Goal: Information Seeking & Learning: Find specific fact

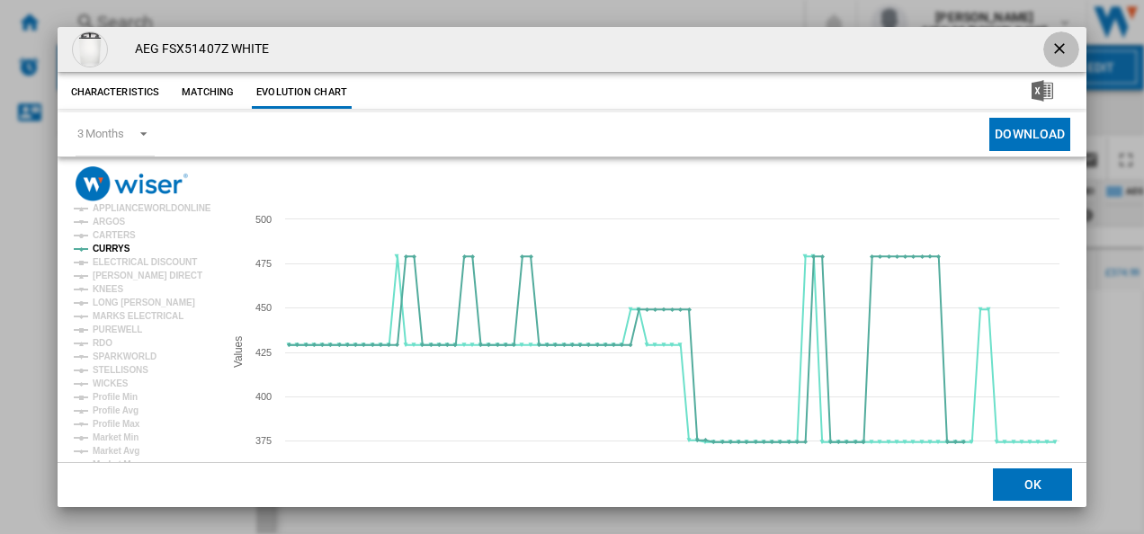
click at [1050, 45] on ng-md-icon "getI18NText('BUTTONS.CLOSE_DIALOG')" at bounding box center [1061, 51] width 22 height 22
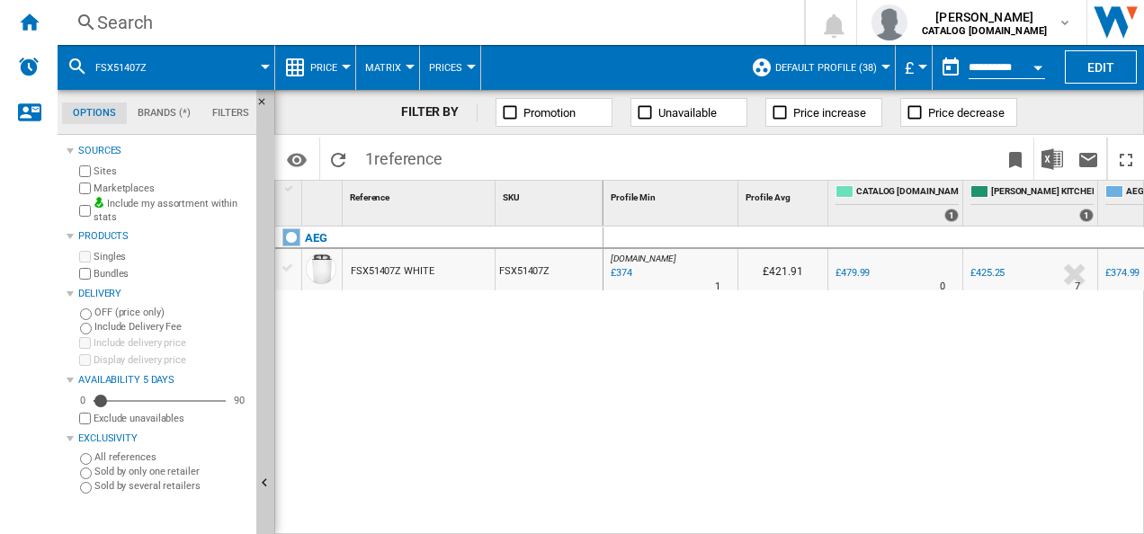
click at [492, 25] on div "Search" at bounding box center [427, 22] width 660 height 25
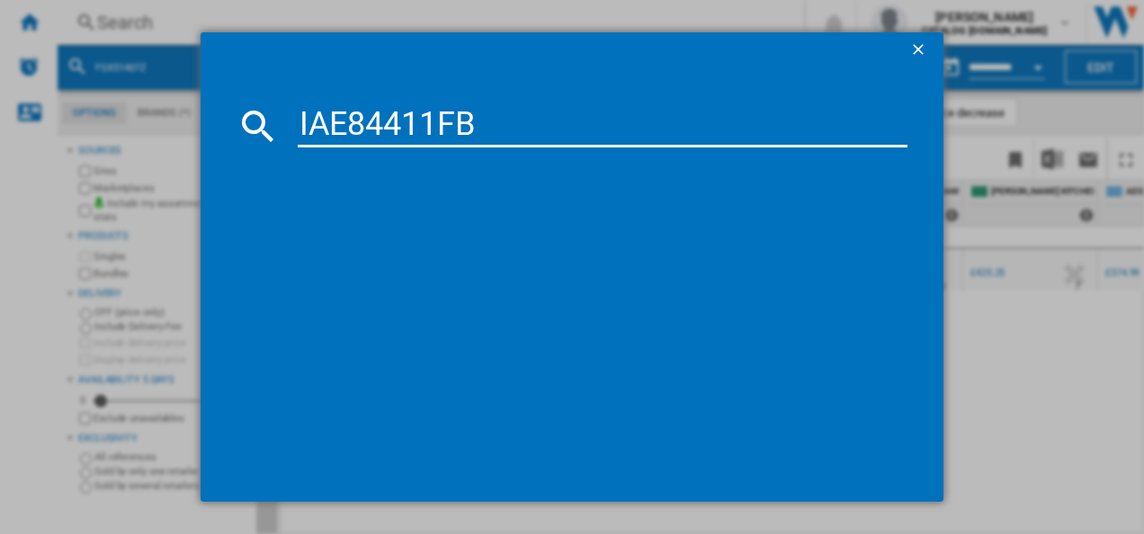
click at [428, 122] on input "IAE84411FB" at bounding box center [603, 125] width 610 height 43
type input "IAE84411FB"
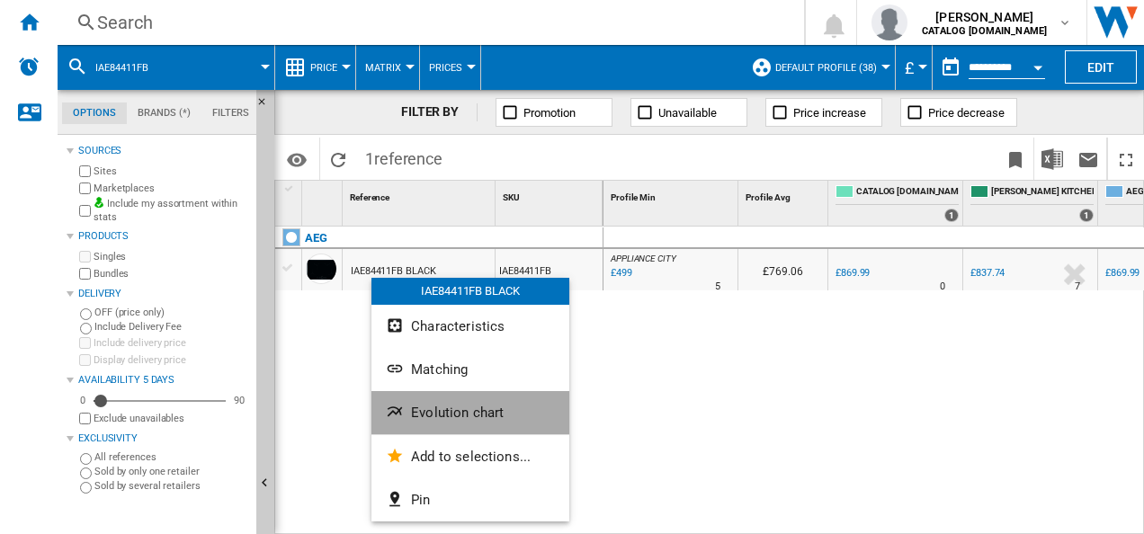
click at [411, 405] on span "Evolution chart" at bounding box center [457, 413] width 93 height 16
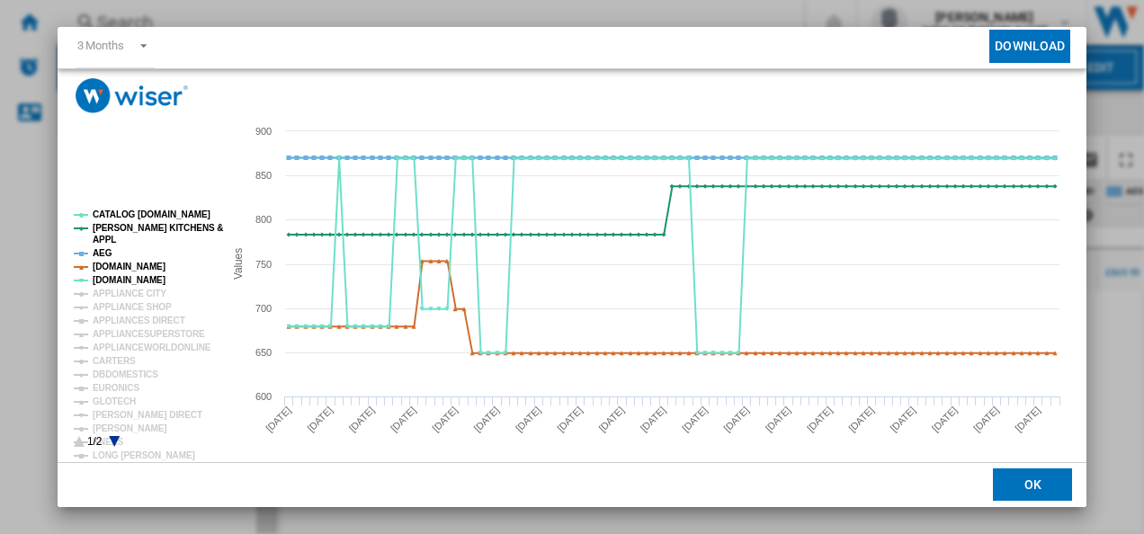
scroll to position [98, 0]
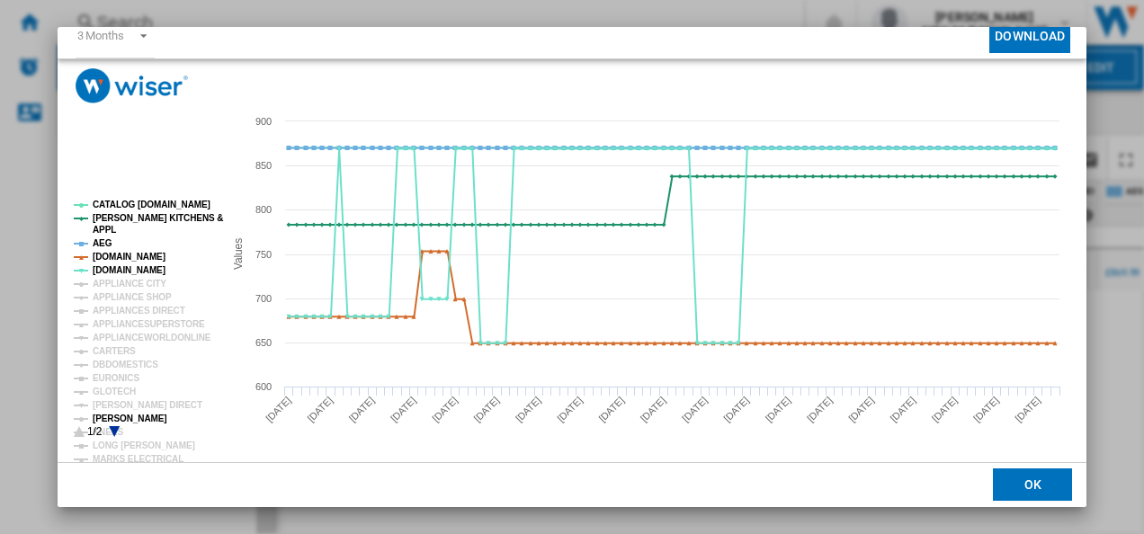
click at [119, 415] on tspan "[PERSON_NAME]" at bounding box center [130, 419] width 75 height 10
drag, startPoint x: 135, startPoint y: 252, endPoint x: 106, endPoint y: 241, distance: 30.7
click at [106, 241] on g "CATALOG [DOMAIN_NAME] [PERSON_NAME] KITCHENS & APPL AEG [DOMAIN_NAME] [DOMAIN_N…" at bounding box center [148, 399] width 149 height 399
click at [104, 241] on tspan "AEG" at bounding box center [103, 243] width 20 height 10
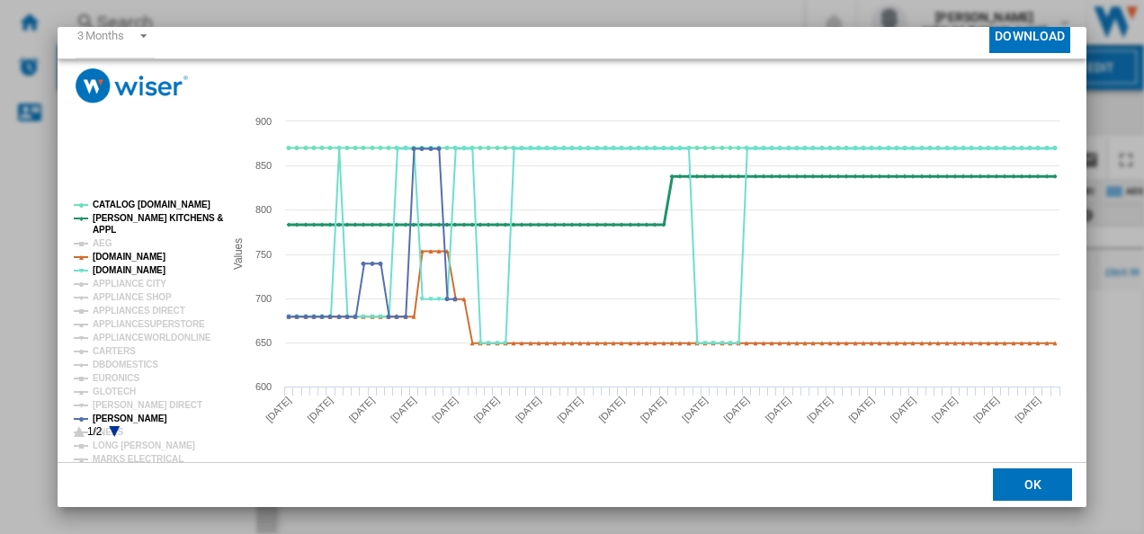
click at [112, 218] on tspan "[PERSON_NAME] KITCHENS &" at bounding box center [158, 218] width 130 height 10
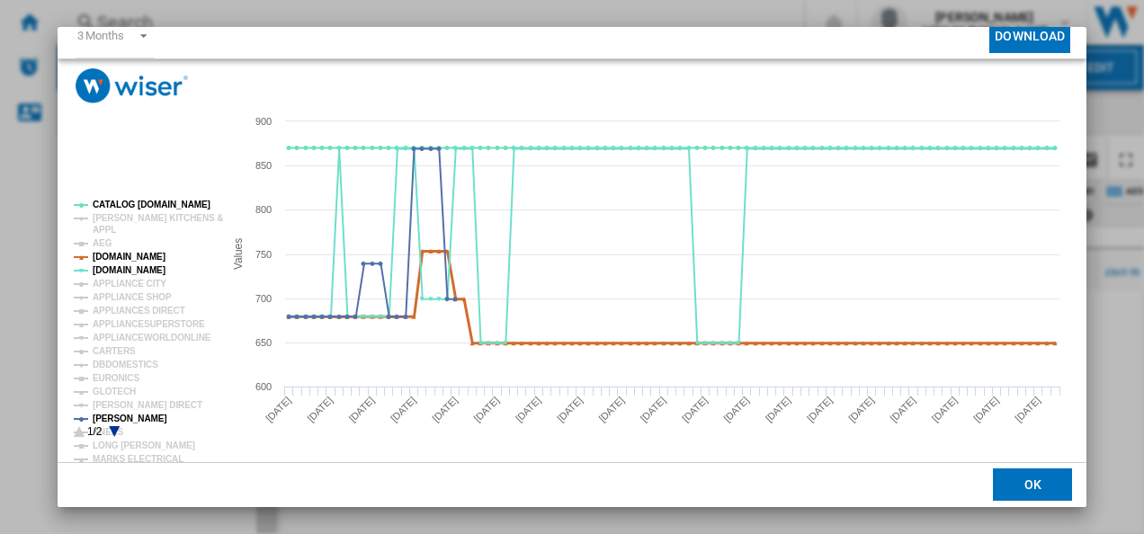
click at [129, 255] on tspan "[DOMAIN_NAME]" at bounding box center [129, 257] width 73 height 10
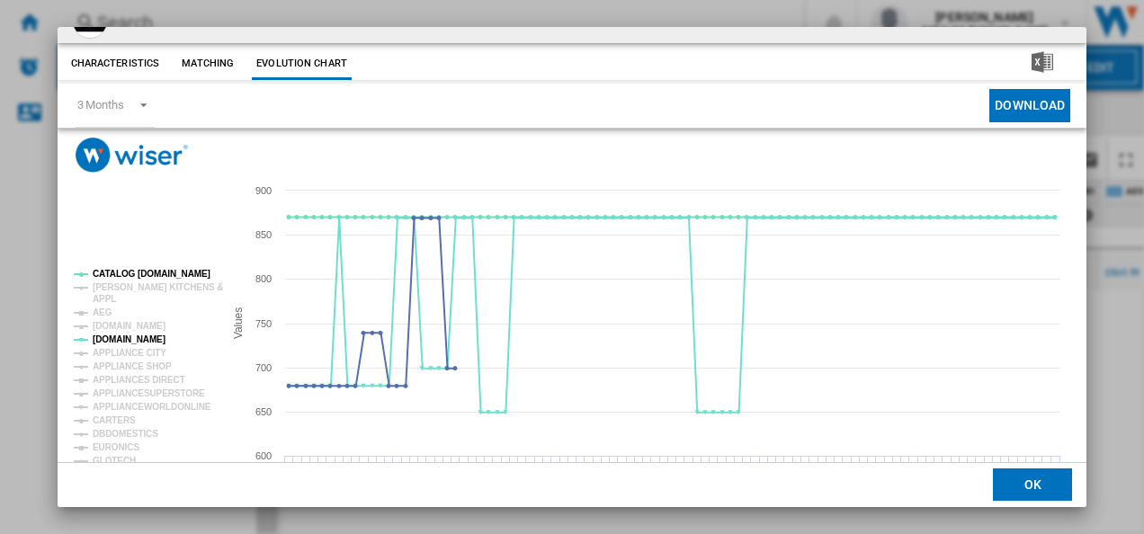
scroll to position [0, 0]
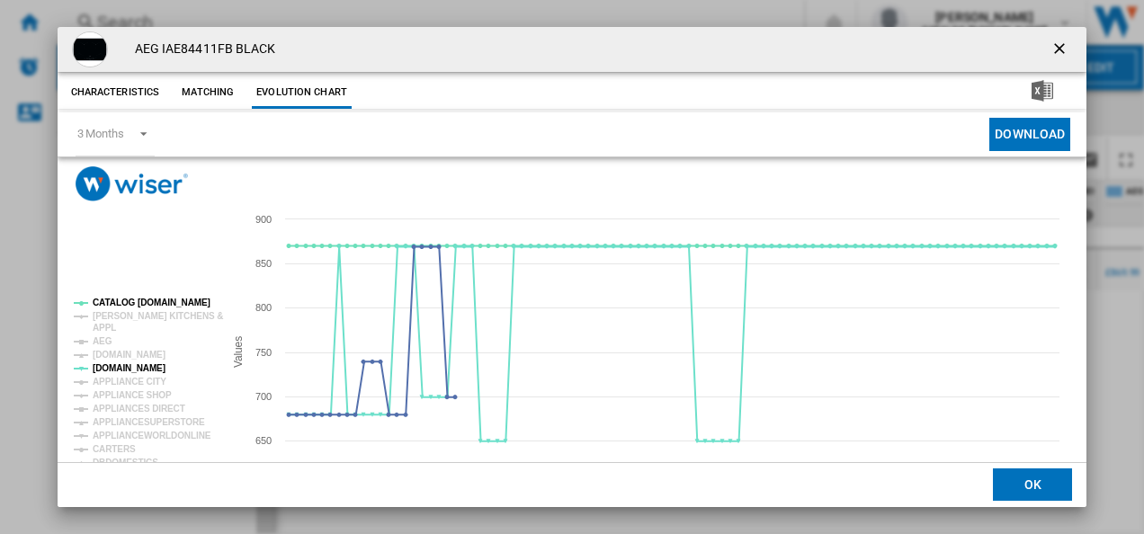
click at [1043, 50] on button "Product popup" at bounding box center [1061, 49] width 36 height 36
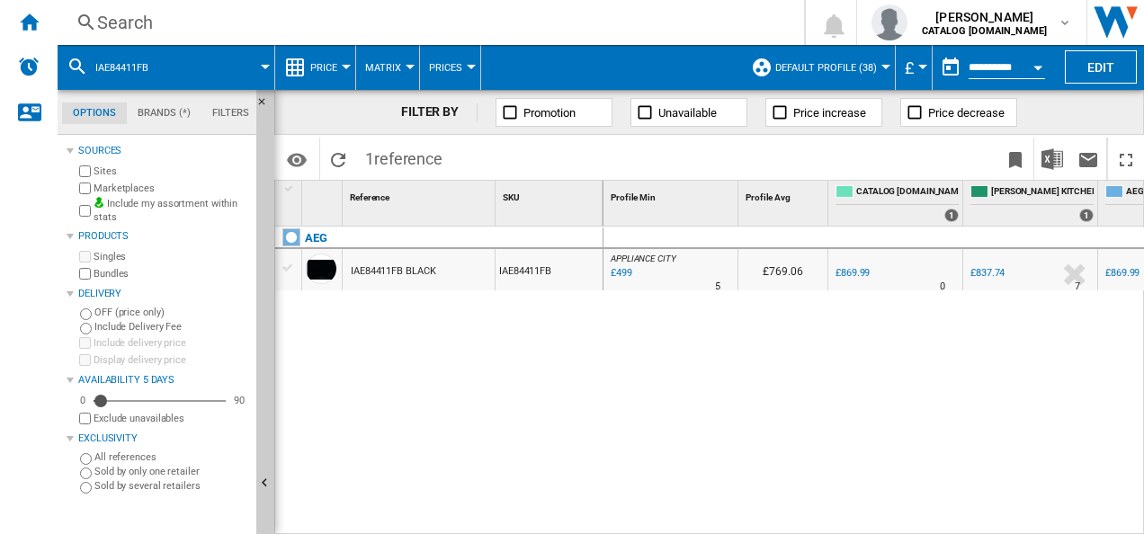
click at [508, 31] on div "Search" at bounding box center [427, 22] width 660 height 25
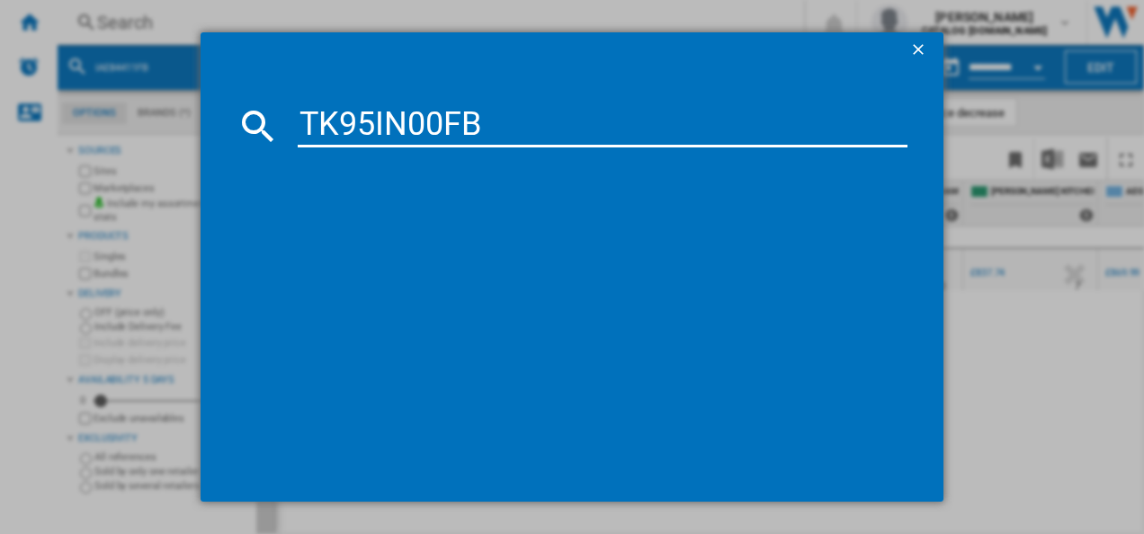
click at [360, 131] on input "TK95IN00FB" at bounding box center [603, 125] width 610 height 43
type input "TK95IN00FB"
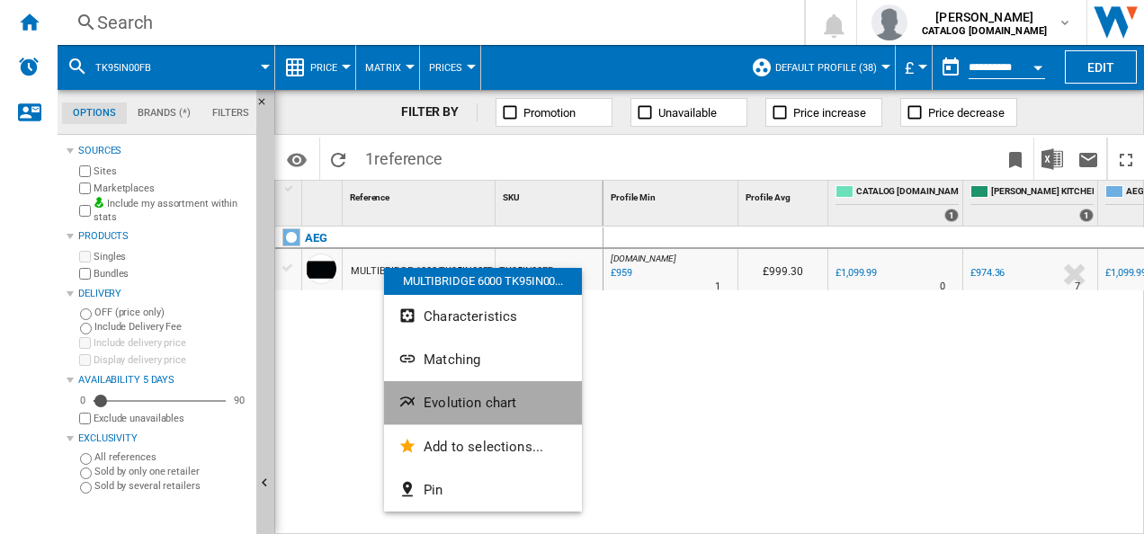
click at [431, 405] on span "Evolution chart" at bounding box center [469, 403] width 93 height 16
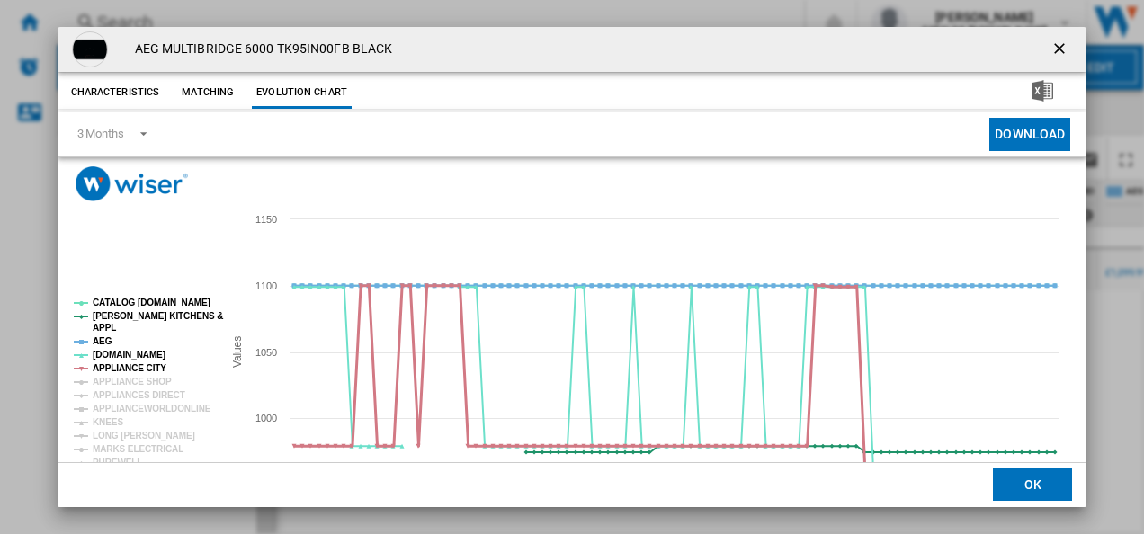
click at [129, 367] on tspan "APPLIANCE CITY" at bounding box center [130, 368] width 74 height 10
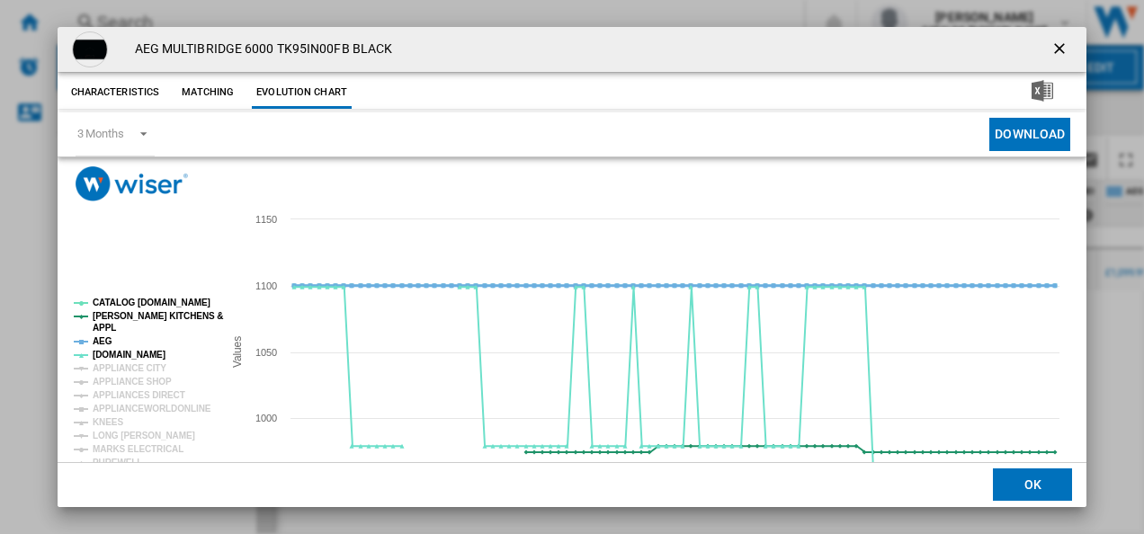
click at [100, 336] on tspan "AEG" at bounding box center [103, 341] width 20 height 10
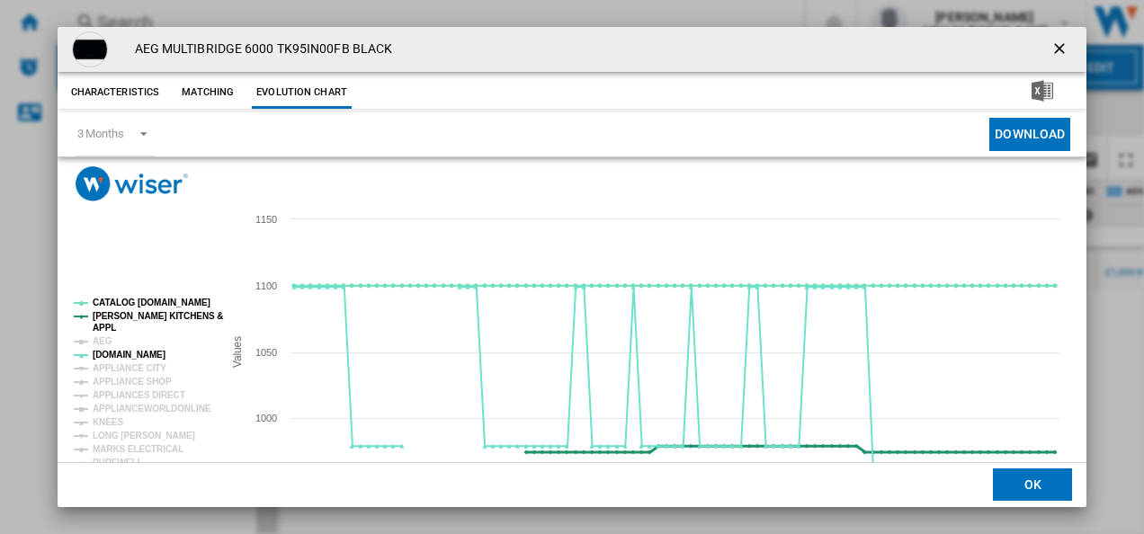
click at [102, 316] on tspan "[PERSON_NAME] KITCHENS &" at bounding box center [158, 316] width 130 height 10
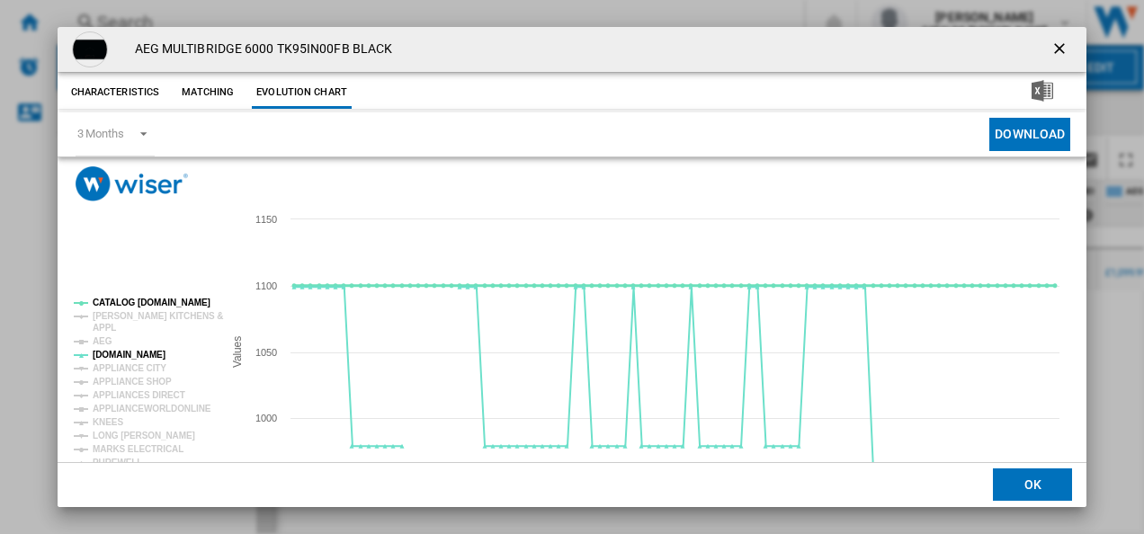
click at [106, 300] on g "CATALOG [DOMAIN_NAME] [PERSON_NAME] KITCHENS & APPL AEG [DOMAIN_NAME] APPLIANCE…" at bounding box center [145, 433] width 156 height 284
click at [106, 300] on tspan "CATALOG [DOMAIN_NAME]" at bounding box center [152, 303] width 118 height 10
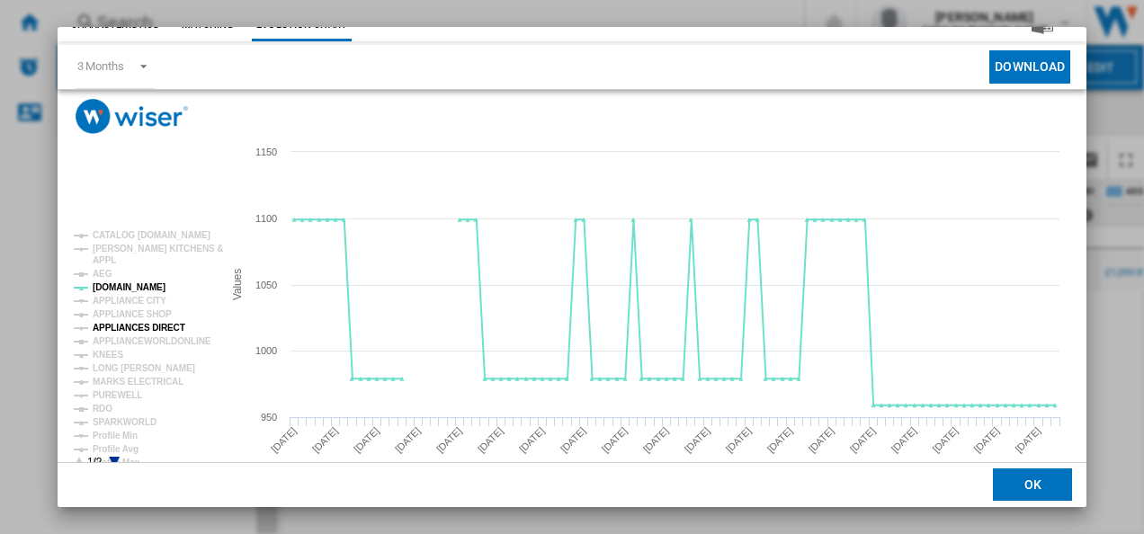
scroll to position [68, 0]
click at [135, 386] on tspan "MARKS ELECTRICAL" at bounding box center [138, 381] width 91 height 10
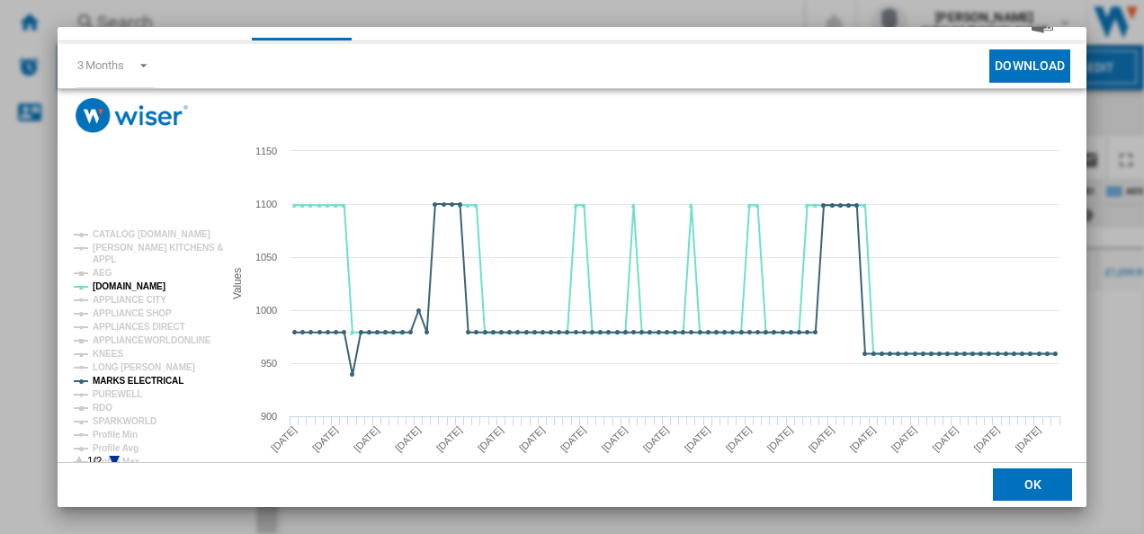
click at [137, 386] on tspan "MARKS ELECTRICAL" at bounding box center [138, 381] width 91 height 10
